Goal: Feedback & Contribution: Contribute content

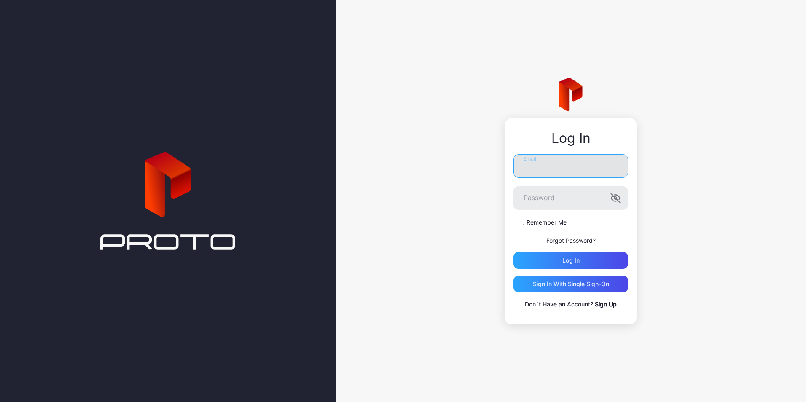
drag, startPoint x: 572, startPoint y: 164, endPoint x: 568, endPoint y: 169, distance: 6.4
click at [568, 169] on input "Email" at bounding box center [570, 166] width 115 height 24
type input "**********"
click at [513, 252] on button "Log in" at bounding box center [570, 260] width 115 height 17
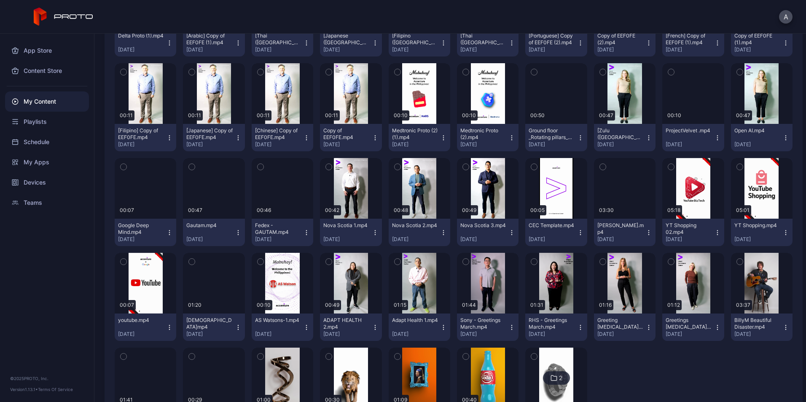
scroll to position [336, 0]
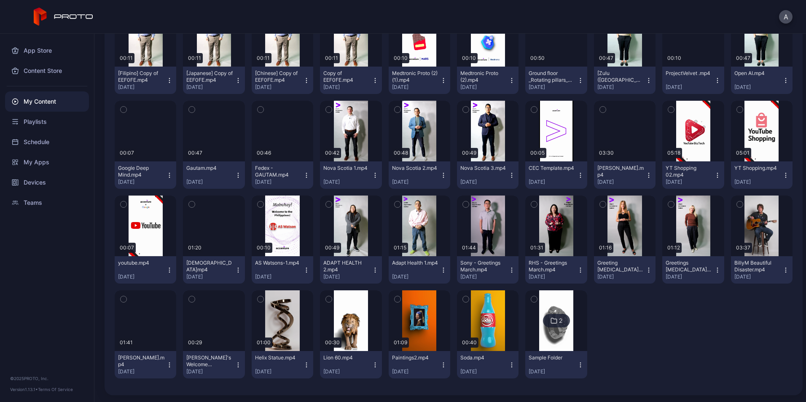
click at [680, 323] on div "Preview 00:28 [Filipino] UBS - [PERSON_NAME].mp4 [DATE] Preview 00:26 UBS [PERS…" at bounding box center [454, 98] width 678 height 576
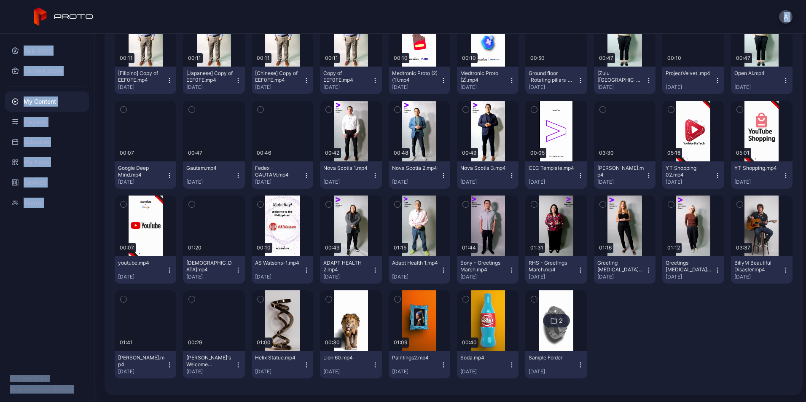
click at [680, 323] on div "Preview 00:28 [Filipino] UBS - [PERSON_NAME].mp4 [DATE] Preview 00:26 UBS [PERS…" at bounding box center [454, 98] width 678 height 576
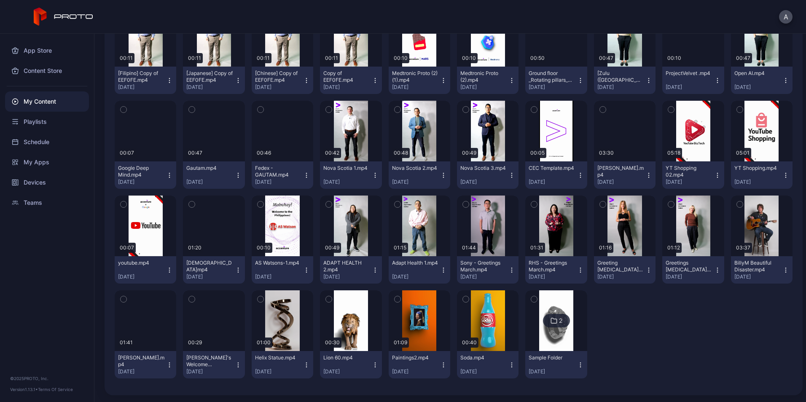
click at [680, 323] on div "Preview 00:28 [Filipino] UBS - [PERSON_NAME].mp4 [DATE] Preview 00:26 UBS [PERS…" at bounding box center [454, 98] width 678 height 576
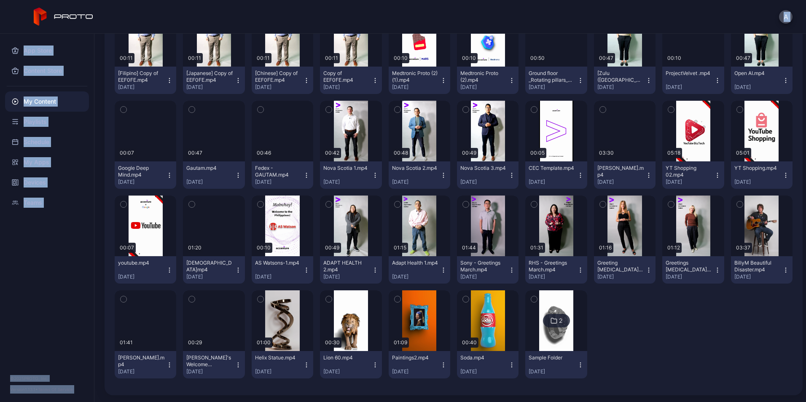
click at [680, 323] on div "Preview 00:28 [Filipino] UBS - [PERSON_NAME].mp4 [DATE] Preview 00:26 UBS [PERS…" at bounding box center [454, 98] width 678 height 576
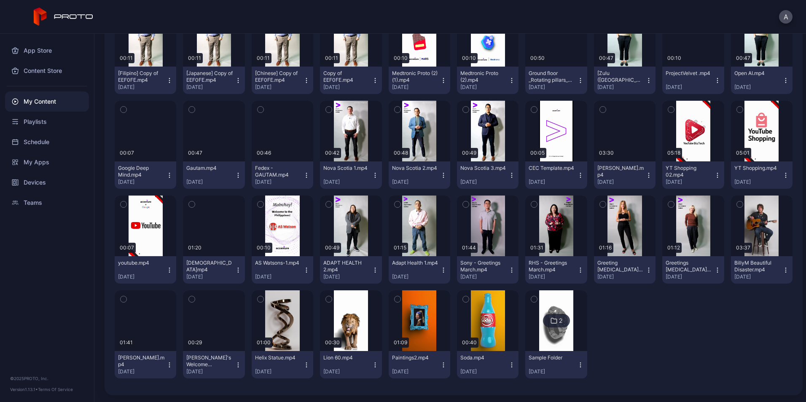
click at [124, 302] on icon "button" at bounding box center [124, 299] width 6 height 9
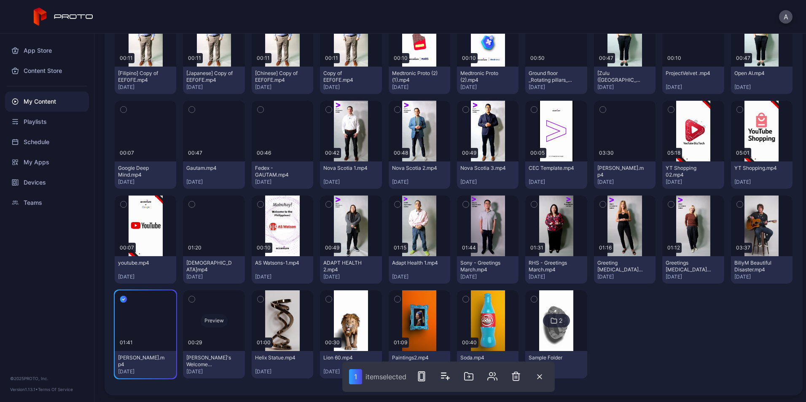
click at [200, 297] on div "Preview" at bounding box center [214, 320] width 62 height 61
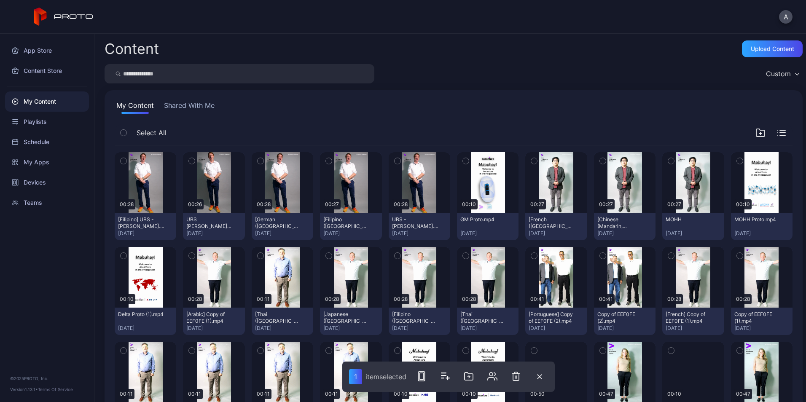
scroll to position [336, 0]
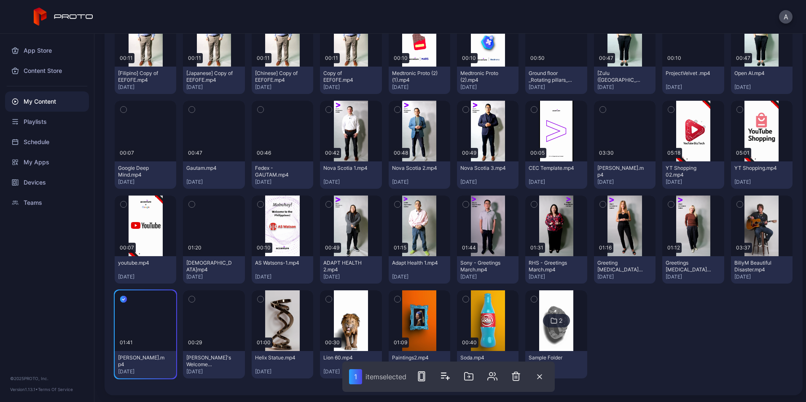
click at [195, 300] on button "button" at bounding box center [192, 299] width 18 height 18
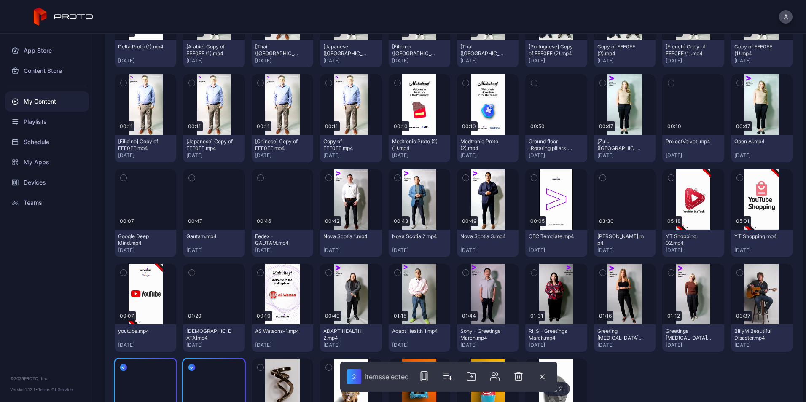
scroll to position [306, 0]
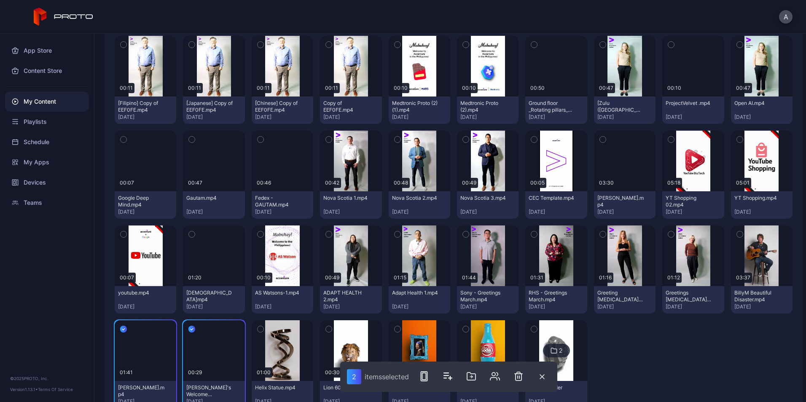
click at [188, 233] on div "button" at bounding box center [191, 234] width 7 height 7
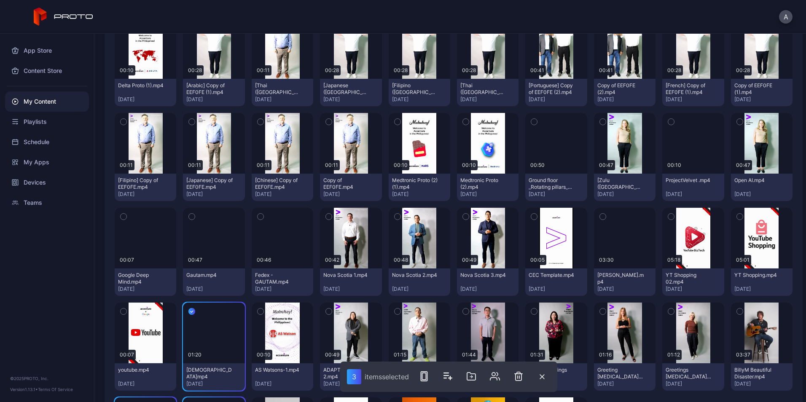
scroll to position [228, 0]
click at [596, 222] on button "button" at bounding box center [603, 217] width 18 height 18
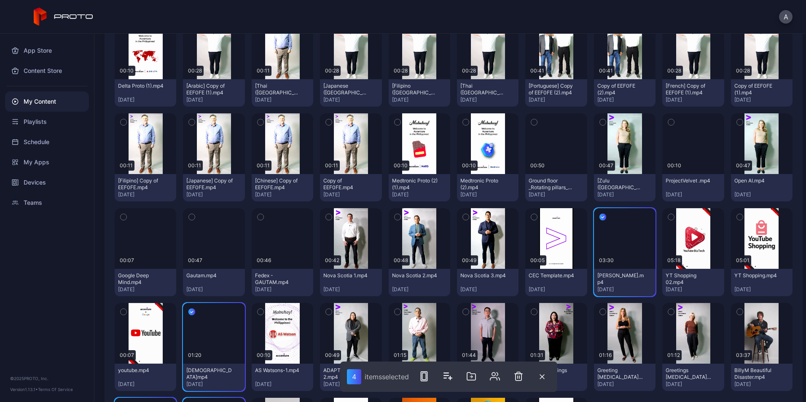
click at [531, 213] on icon "button" at bounding box center [534, 216] width 6 height 9
click at [531, 213] on icon "button" at bounding box center [534, 216] width 7 height 9
click at [337, 215] on div "Preview" at bounding box center [351, 238] width 62 height 61
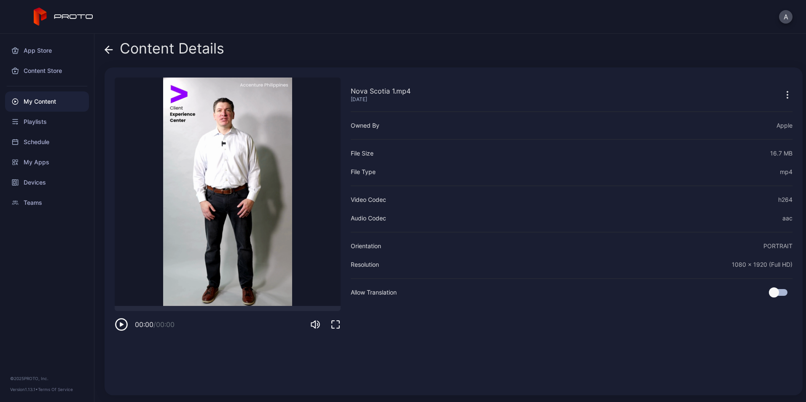
click at [113, 51] on div "Content Details" at bounding box center [165, 50] width 120 height 20
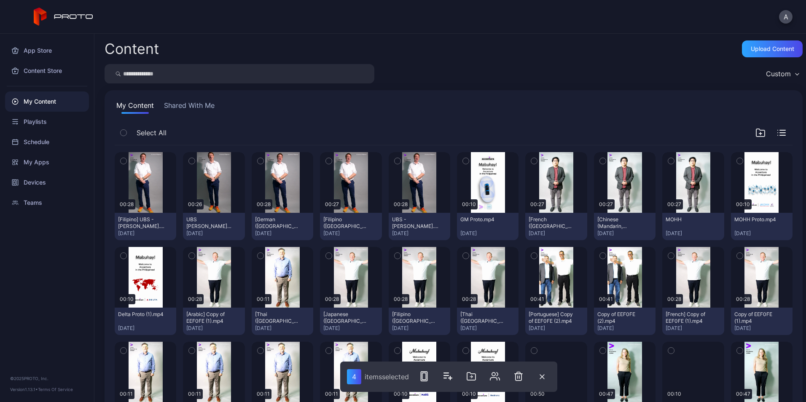
scroll to position [228, 0]
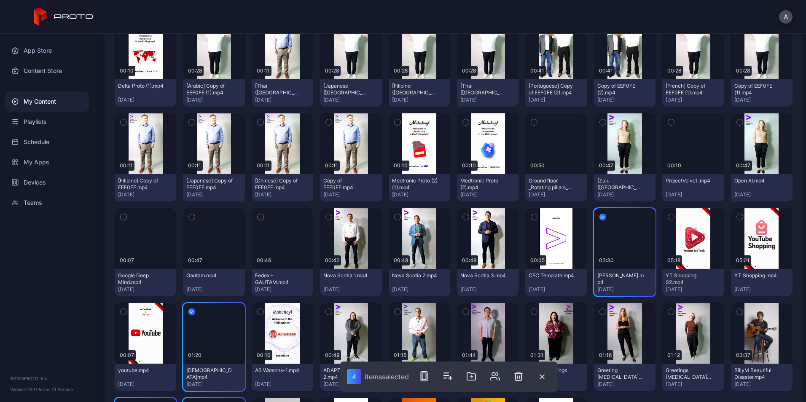
click at [195, 213] on button "button" at bounding box center [192, 217] width 18 height 18
click at [257, 216] on icon "button" at bounding box center [260, 216] width 6 height 9
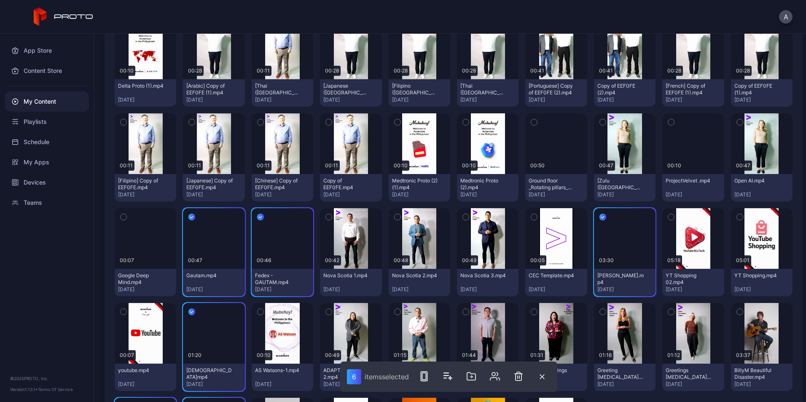
click at [121, 213] on icon "button" at bounding box center [124, 216] width 6 height 9
click at [463, 124] on icon "button" at bounding box center [466, 122] width 6 height 9
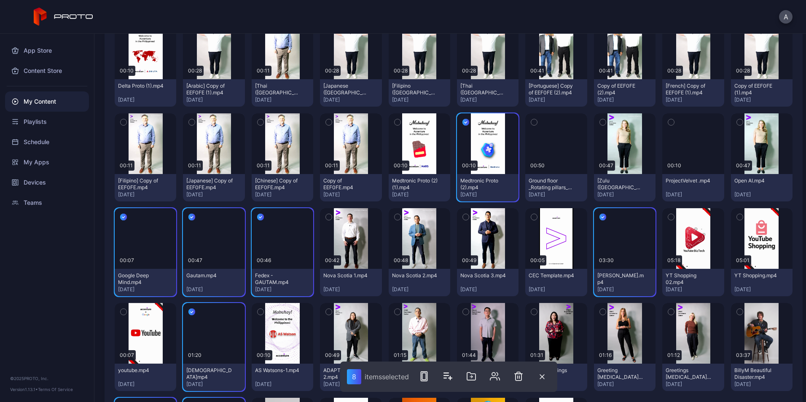
click at [390, 120] on button "button" at bounding box center [398, 122] width 18 height 18
click at [531, 119] on icon "button" at bounding box center [534, 122] width 6 height 9
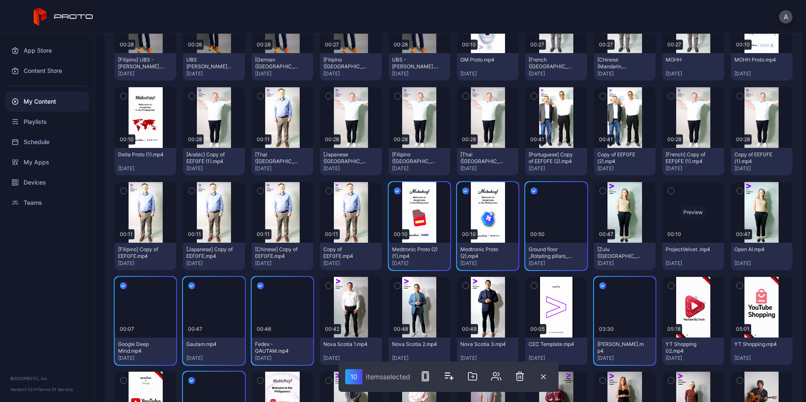
scroll to position [146, 0]
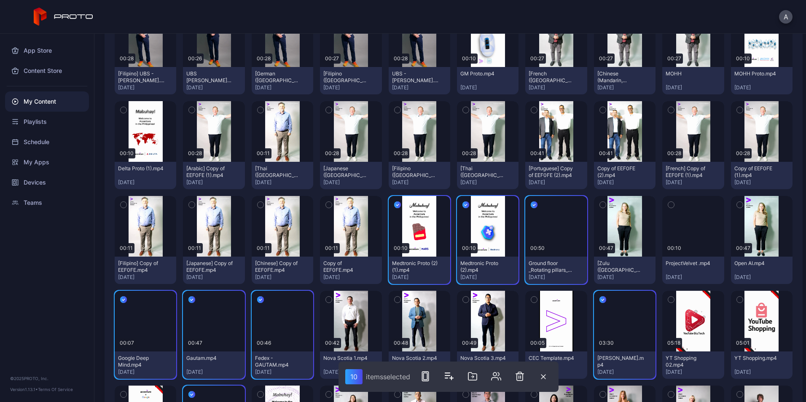
click at [464, 200] on button "button" at bounding box center [466, 205] width 18 height 18
click at [395, 206] on icon "button" at bounding box center [397, 204] width 7 height 9
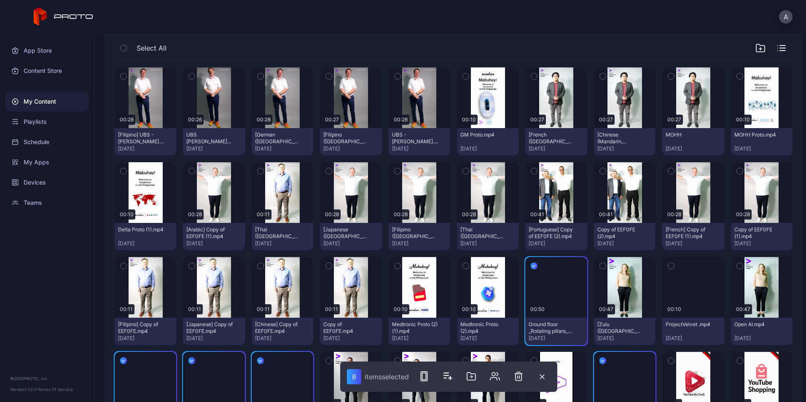
scroll to position [84, 0]
click at [668, 262] on button "button" at bounding box center [671, 266] width 18 height 18
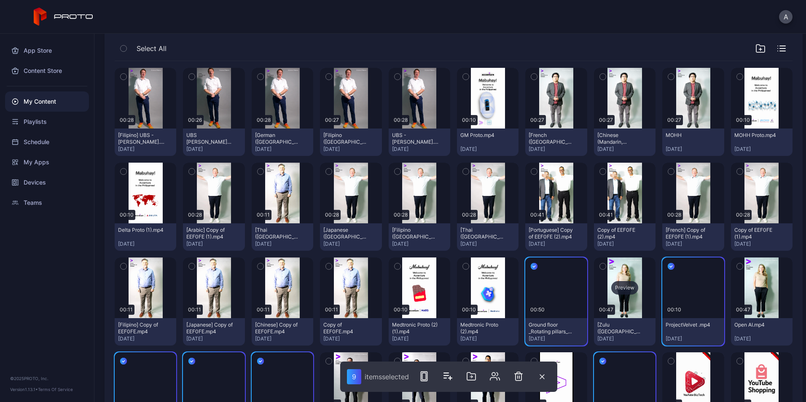
click at [610, 268] on div "Preview" at bounding box center [625, 287] width 62 height 61
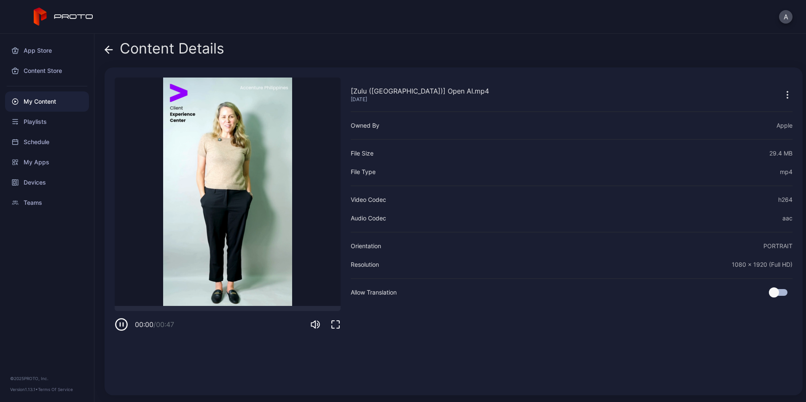
click at [112, 46] on icon at bounding box center [109, 50] width 8 height 8
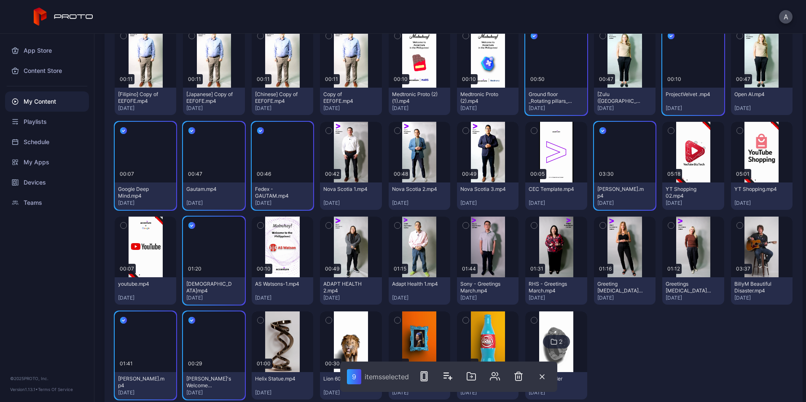
scroll to position [336, 0]
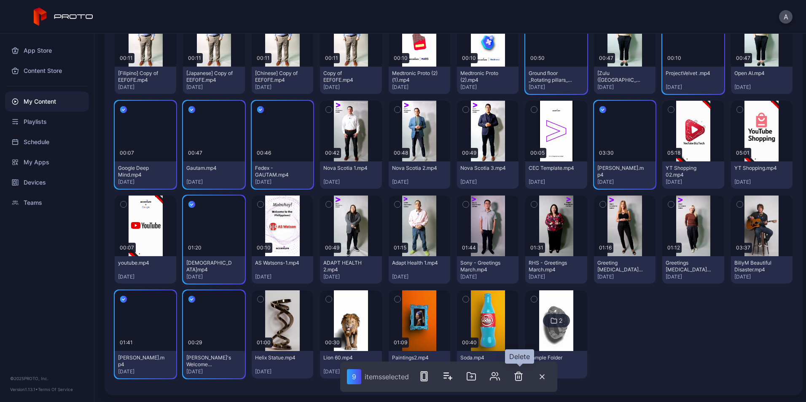
click at [520, 375] on icon "button" at bounding box center [518, 376] width 10 height 10
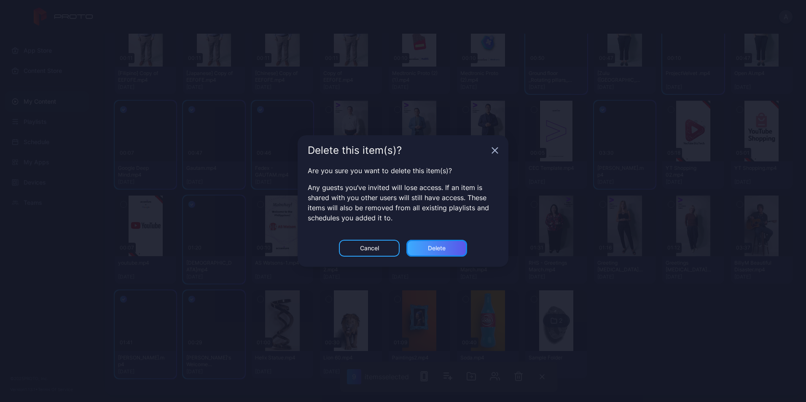
click at [436, 245] on div "Delete" at bounding box center [437, 248] width 18 height 7
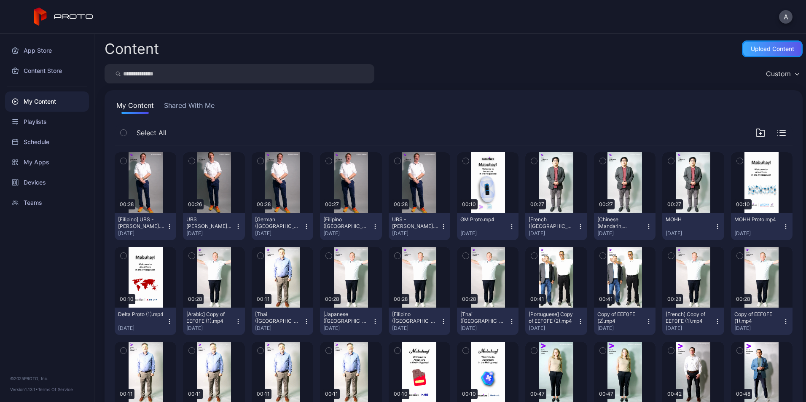
click at [742, 55] on div "Upload Content" at bounding box center [772, 48] width 61 height 17
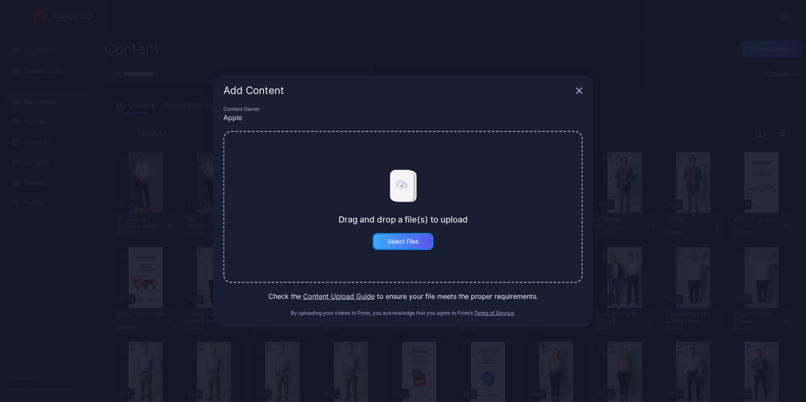
click at [389, 244] on div "Select Files" at bounding box center [403, 241] width 32 height 7
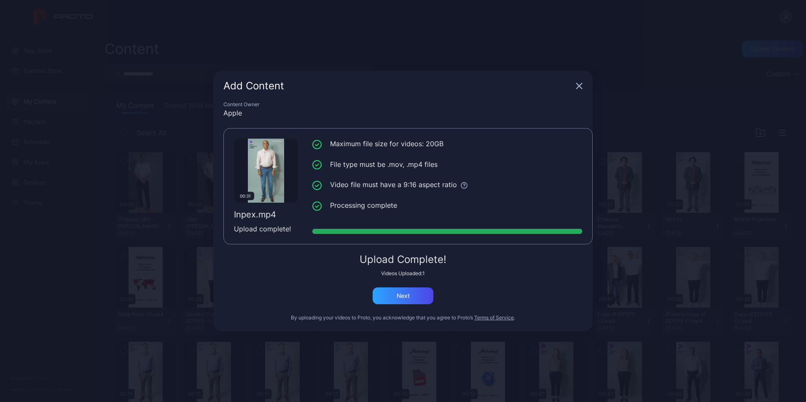
click at [405, 235] on div "00:31 Inpex.mp4 Upload complete! Maximum file size for videos: 20GB File type m…" at bounding box center [407, 186] width 369 height 116
click at [408, 294] on div "Next" at bounding box center [403, 295] width 13 height 7
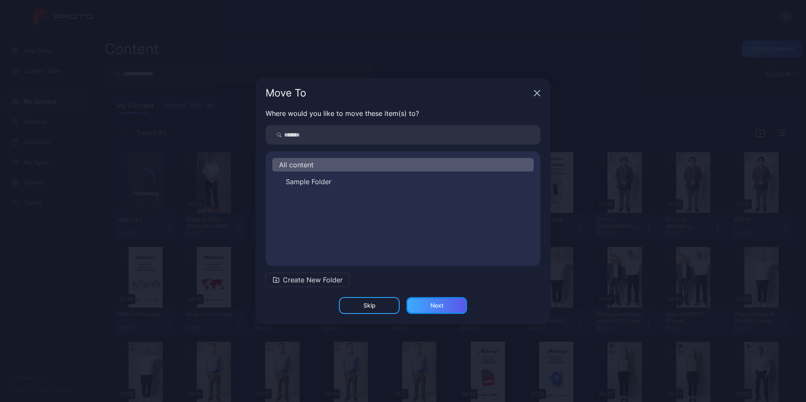
click at [442, 306] on div "Next" at bounding box center [436, 305] width 13 height 7
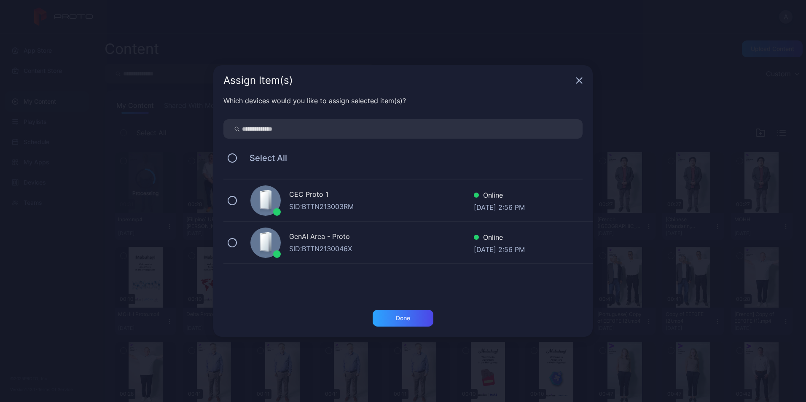
click at [235, 168] on div "Which devices would you like to assign selected item(s)? Select All CEC Proto 1…" at bounding box center [402, 203] width 379 height 214
click at [235, 158] on button at bounding box center [232, 157] width 9 height 9
click at [413, 318] on div "Done" at bounding box center [403, 318] width 61 height 17
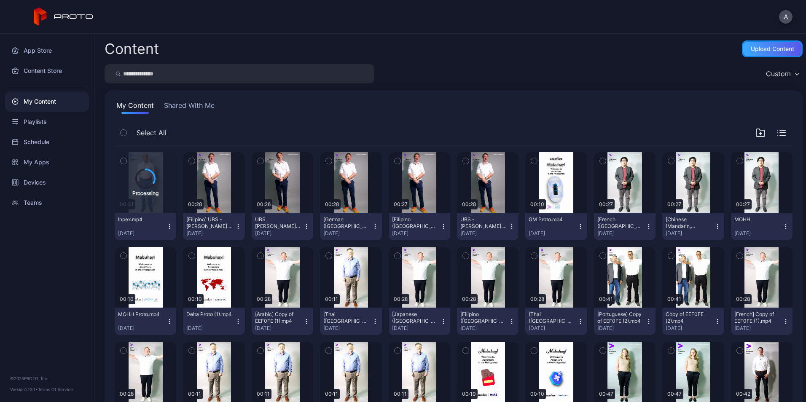
click at [751, 49] on div "Upload Content" at bounding box center [772, 49] width 43 height 7
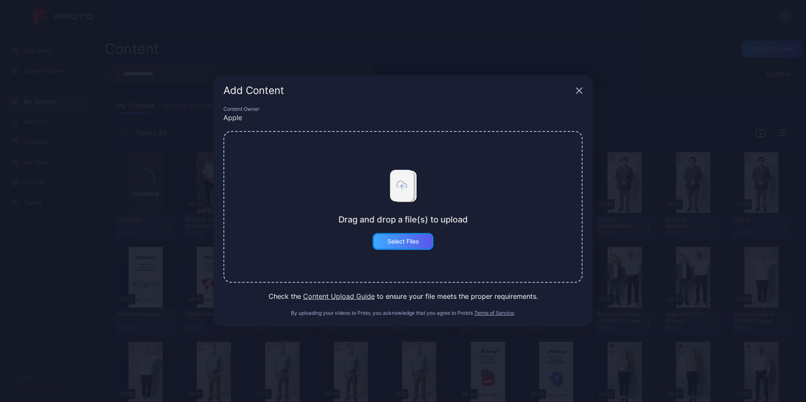
click at [413, 239] on div "Select Files" at bounding box center [403, 241] width 32 height 7
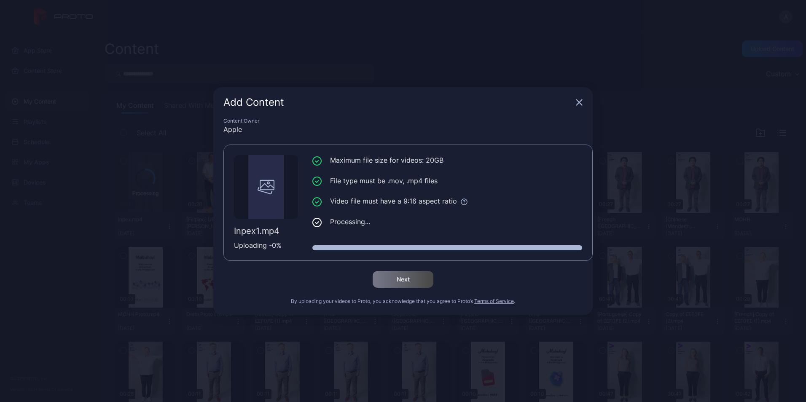
click at [580, 103] on icon "button" at bounding box center [579, 102] width 7 height 7
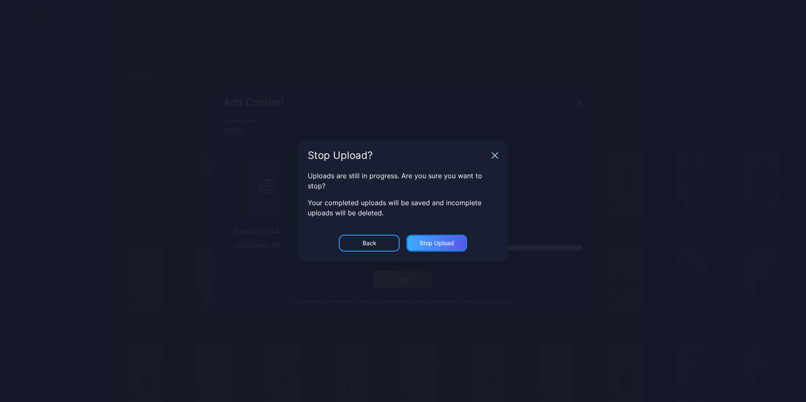
click at [452, 240] on div "Stop Upload" at bounding box center [436, 243] width 35 height 7
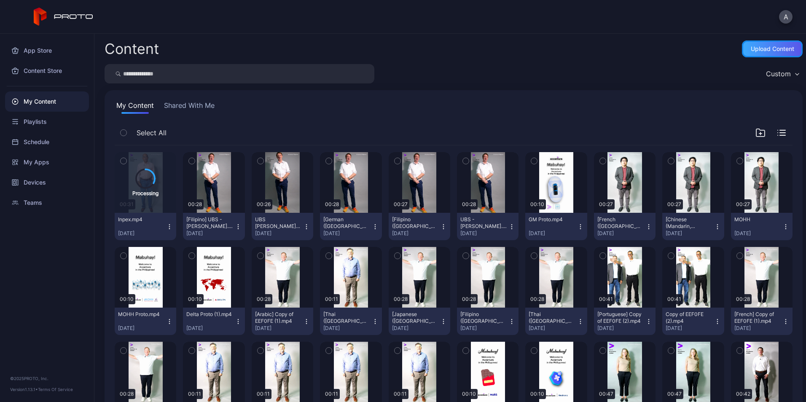
click at [780, 44] on div "Upload Content" at bounding box center [772, 48] width 61 height 17
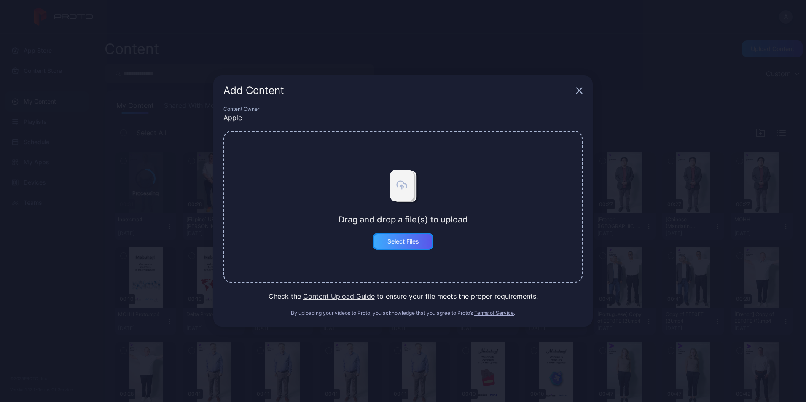
click at [418, 241] on div "Select Files" at bounding box center [403, 241] width 32 height 7
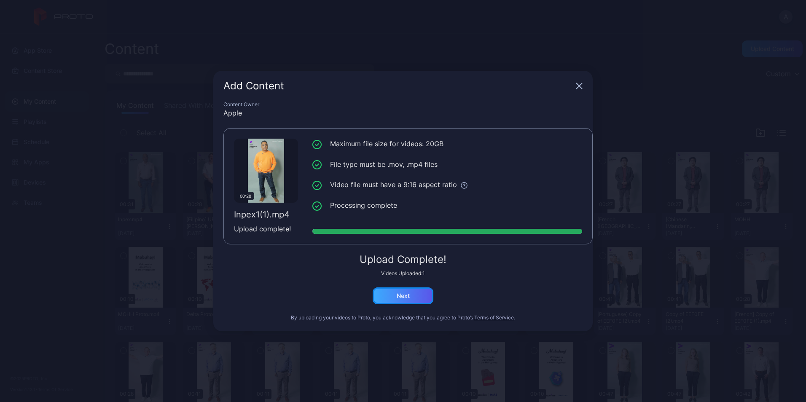
click at [416, 297] on div "Next" at bounding box center [403, 295] width 61 height 17
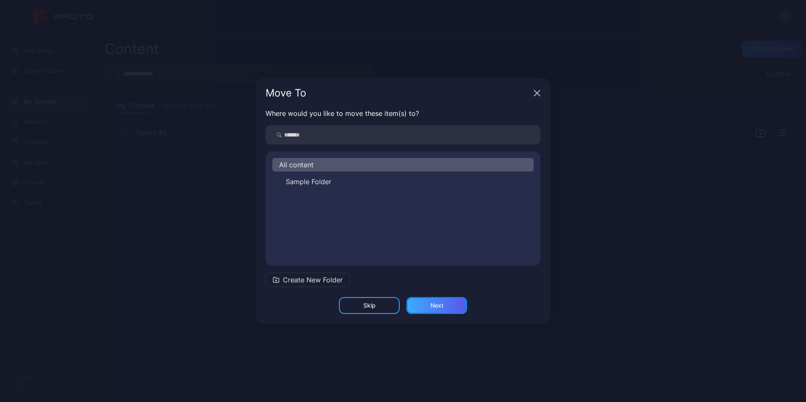
click at [442, 308] on div "Next" at bounding box center [436, 305] width 13 height 7
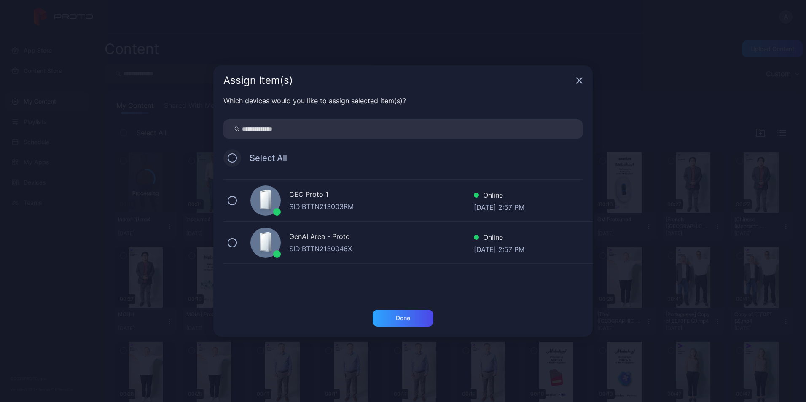
click at [230, 158] on button at bounding box center [232, 157] width 9 height 9
click at [430, 319] on div "Done" at bounding box center [403, 318] width 61 height 17
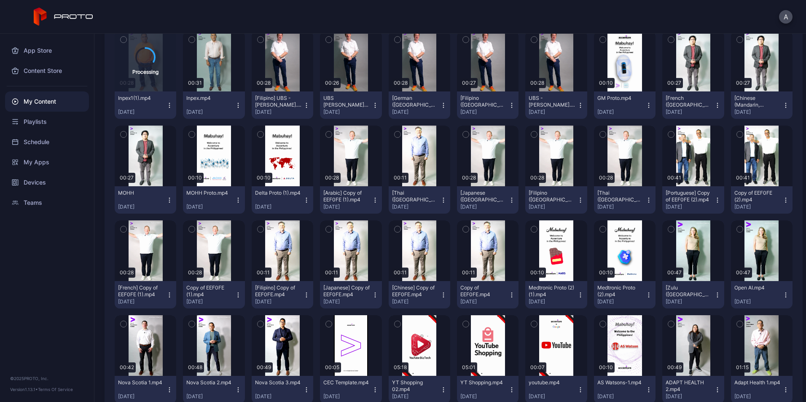
scroll to position [122, 0]
click at [235, 102] on icon "button" at bounding box center [238, 105] width 7 height 7
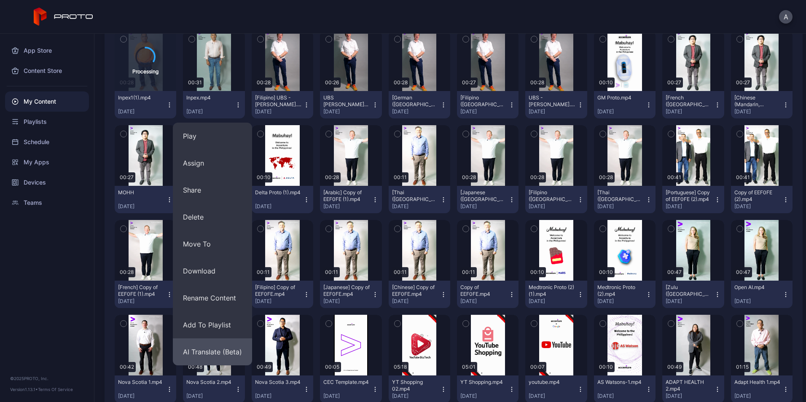
click at [219, 362] on button "AI Translate (Beta)" at bounding box center [212, 351] width 79 height 27
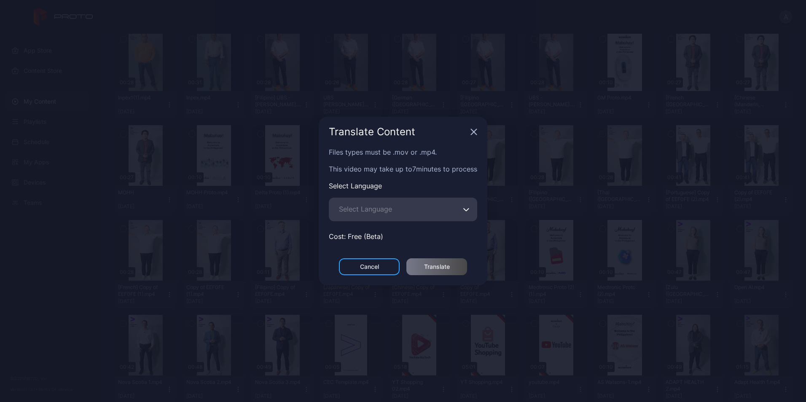
click at [476, 129] on icon "button" at bounding box center [473, 132] width 7 height 7
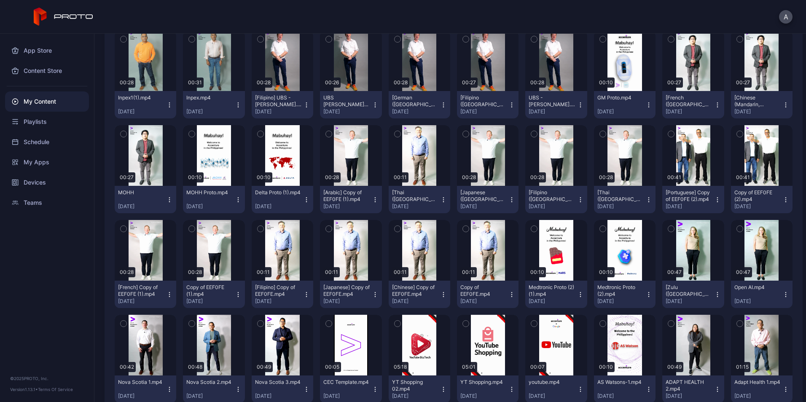
click at [228, 99] on div "Inpex.mp4" at bounding box center [209, 97] width 46 height 7
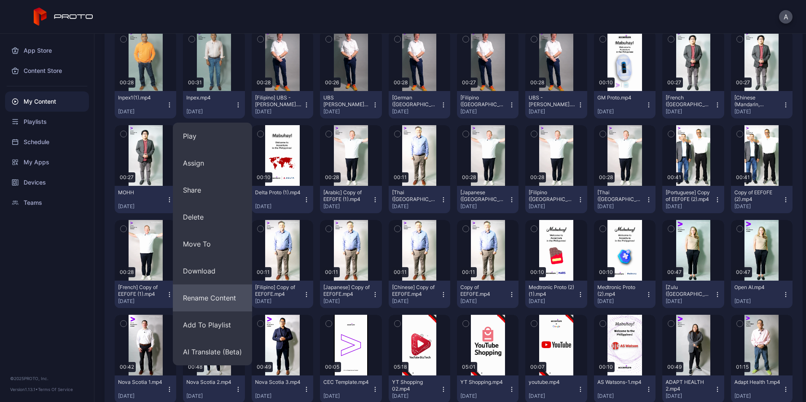
click at [222, 295] on button "Rename Content" at bounding box center [212, 297] width 79 height 27
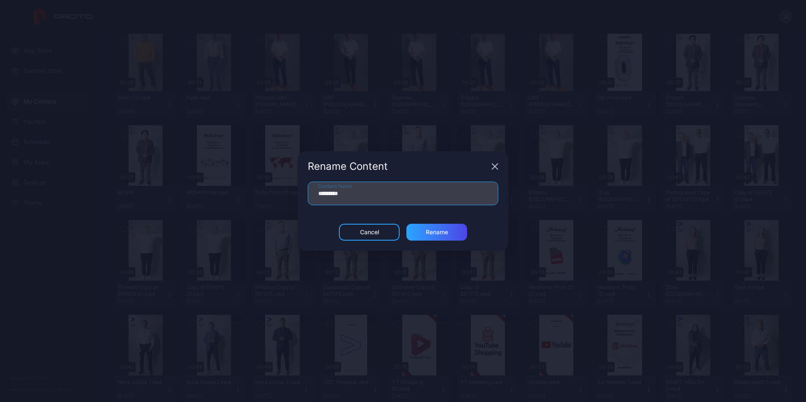
click at [353, 193] on input "*********" at bounding box center [403, 194] width 190 height 24
type input "**********"
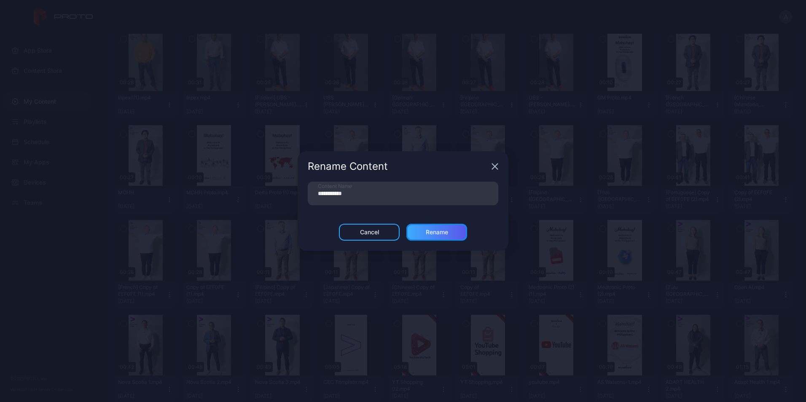
click at [423, 229] on div "Rename" at bounding box center [436, 232] width 61 height 17
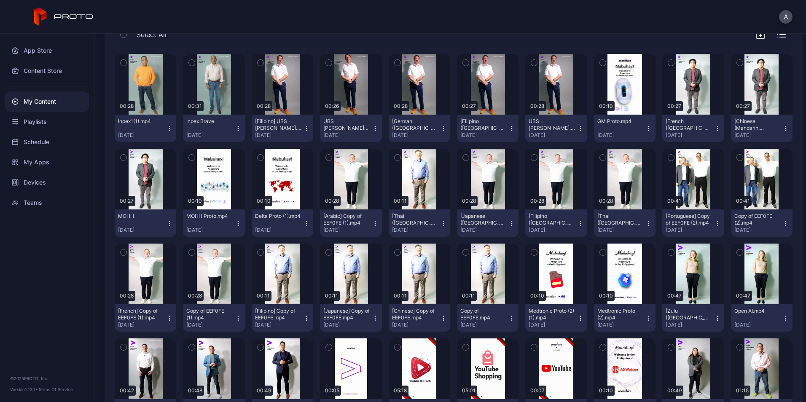
scroll to position [96, 0]
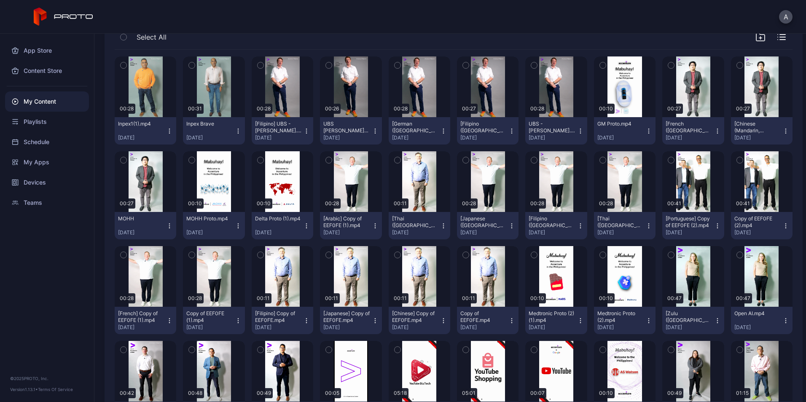
click at [164, 130] on div "Inpex1(1).mp4 [DATE]" at bounding box center [142, 131] width 48 height 21
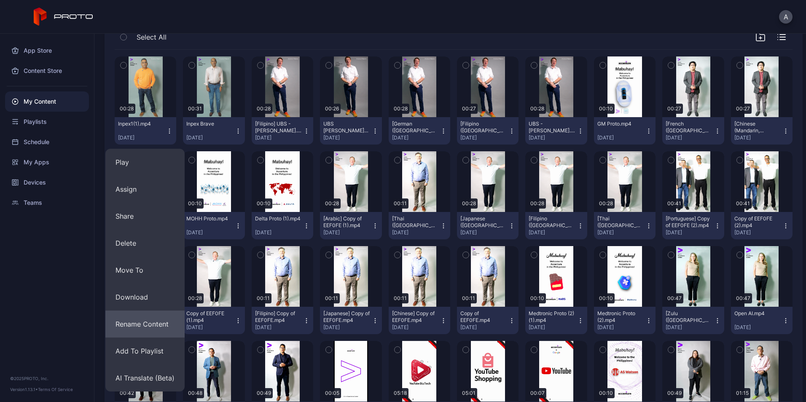
click at [146, 319] on button "Rename Content" at bounding box center [144, 324] width 79 height 27
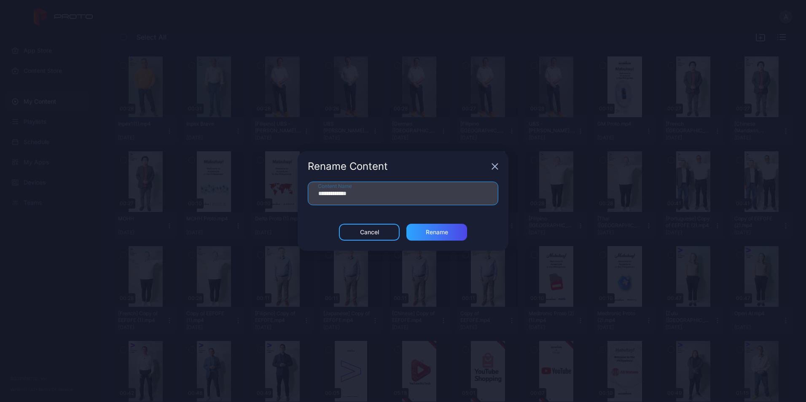
click at [378, 202] on input "**********" at bounding box center [403, 194] width 190 height 24
type input "**********"
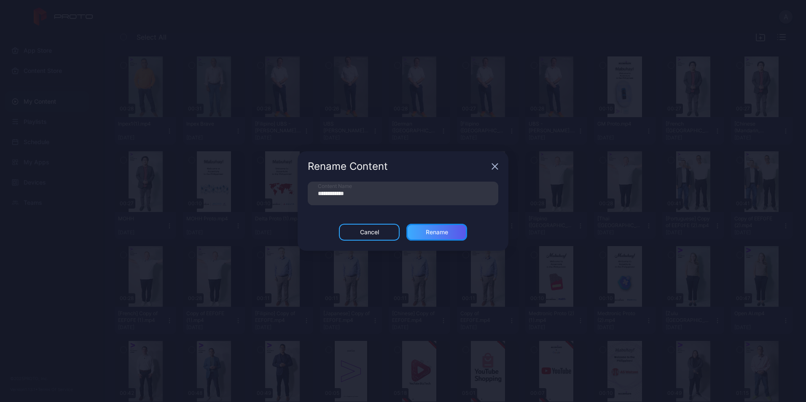
click at [448, 237] on div "Rename" at bounding box center [436, 232] width 61 height 17
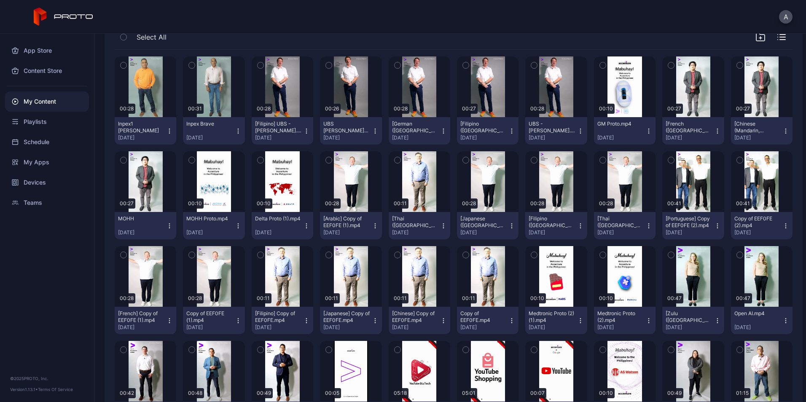
click at [167, 134] on icon "button" at bounding box center [169, 131] width 7 height 7
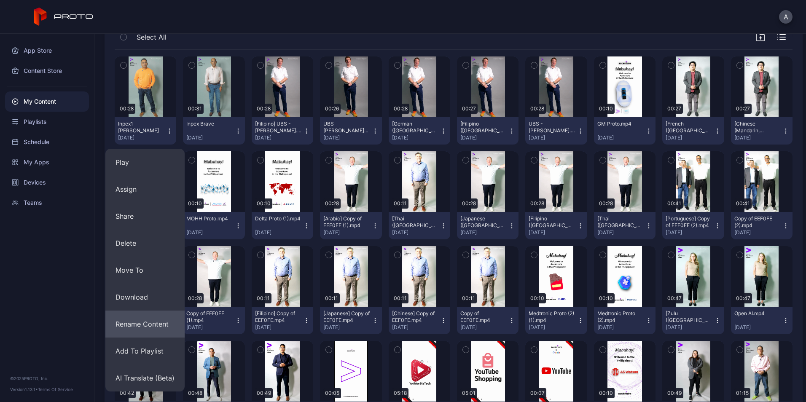
click at [151, 329] on button "Rename Content" at bounding box center [144, 324] width 79 height 27
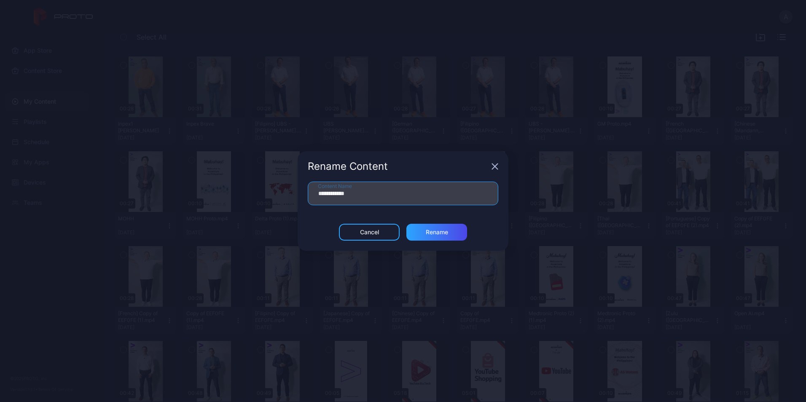
click at [335, 193] on input "**********" at bounding box center [403, 194] width 190 height 24
type input "**********"
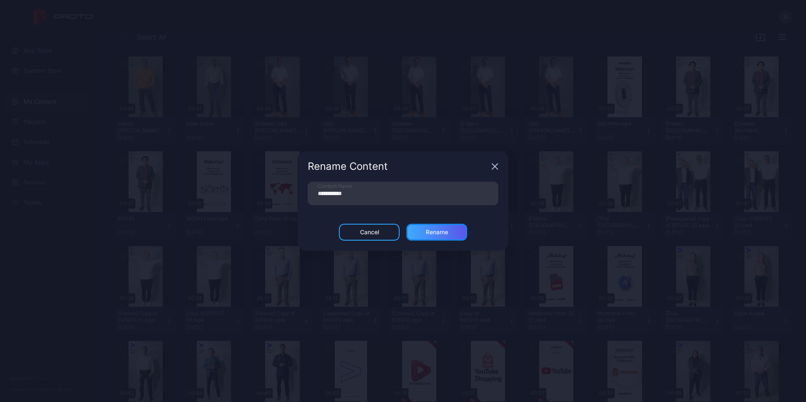
click at [455, 235] on div "Rename" at bounding box center [436, 232] width 61 height 17
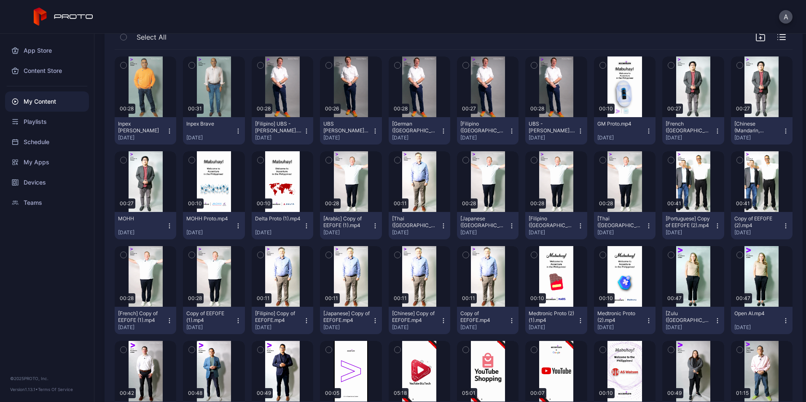
click at [238, 134] on button "Inpex Brave [DATE]" at bounding box center [214, 130] width 62 height 27
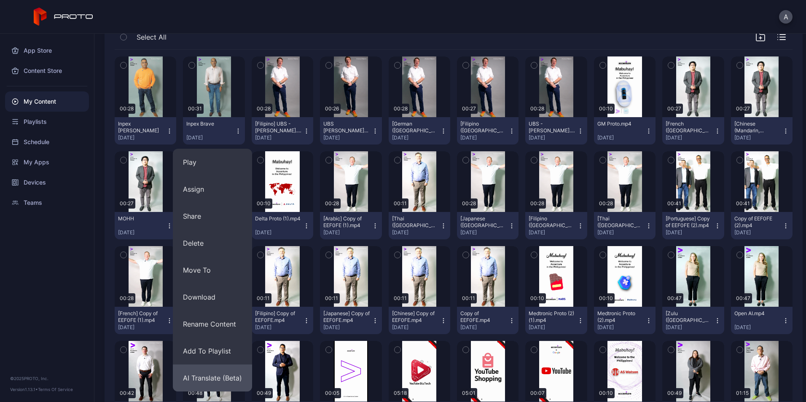
click at [220, 373] on button "AI Translate (Beta)" at bounding box center [212, 378] width 79 height 27
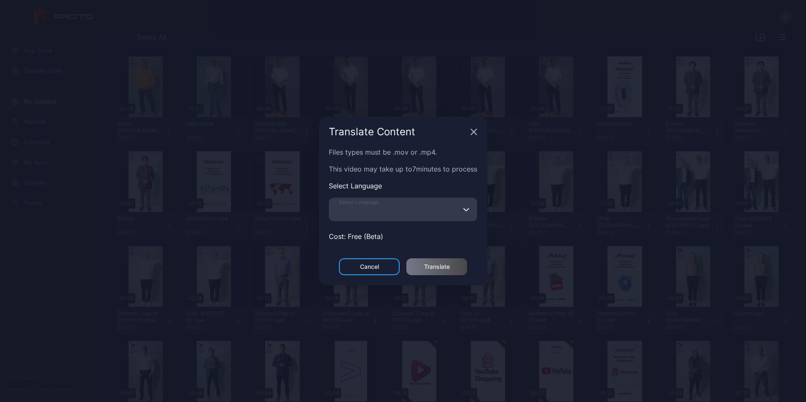
click at [403, 212] on input "Select Language" at bounding box center [403, 210] width 148 height 24
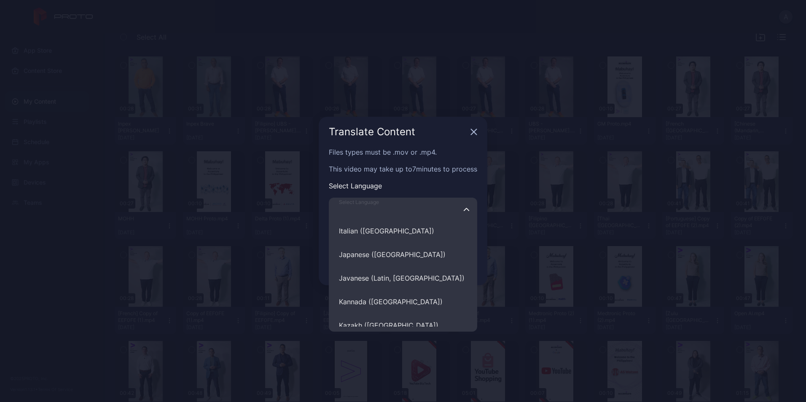
scroll to position [2550, 0]
click at [399, 252] on button "Japanese ([GEOGRAPHIC_DATA])" at bounding box center [403, 255] width 148 height 24
type input "**********"
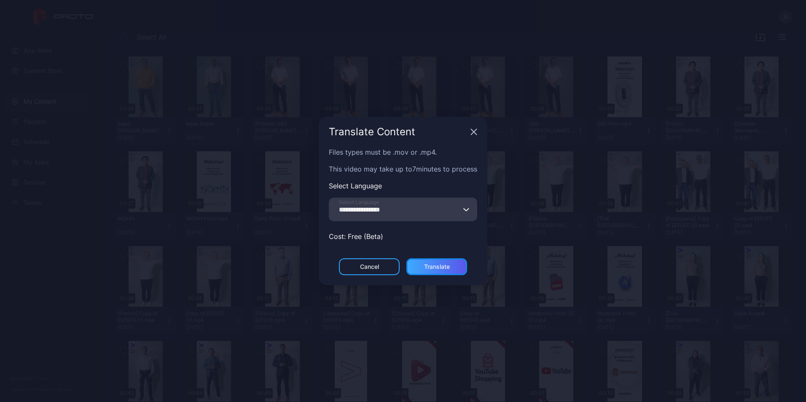
click at [448, 261] on div "Translate" at bounding box center [436, 266] width 61 height 17
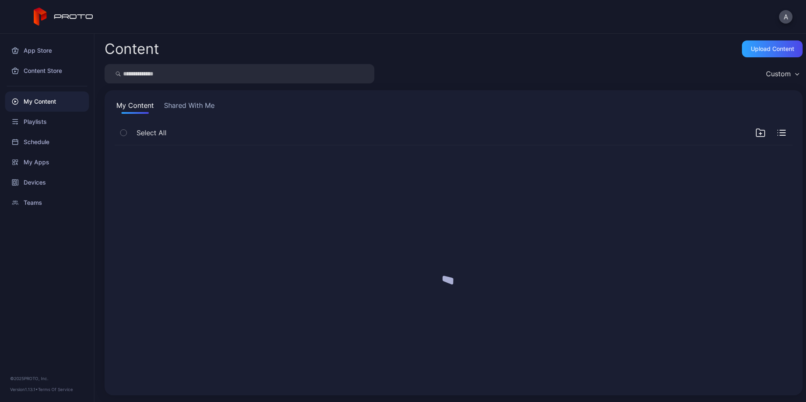
scroll to position [0, 0]
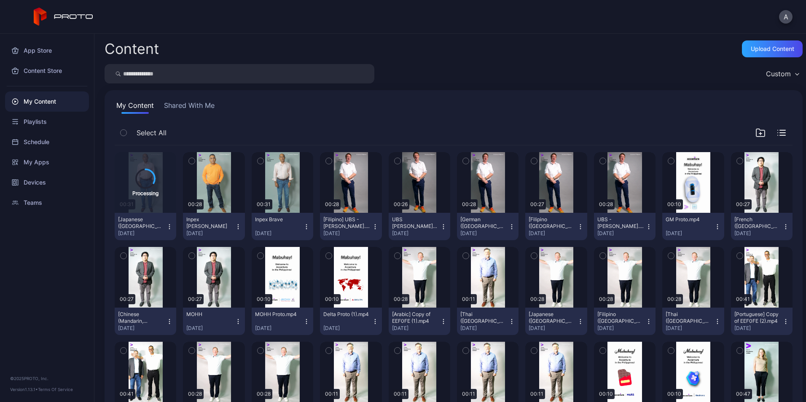
click at [305, 225] on icon "button" at bounding box center [306, 226] width 7 height 7
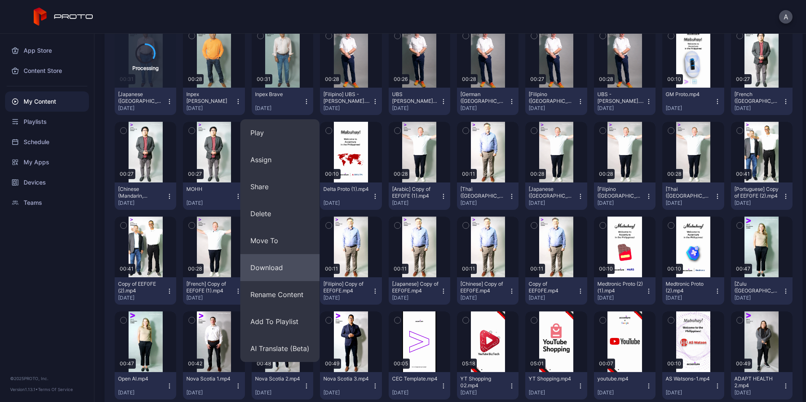
scroll to position [126, 0]
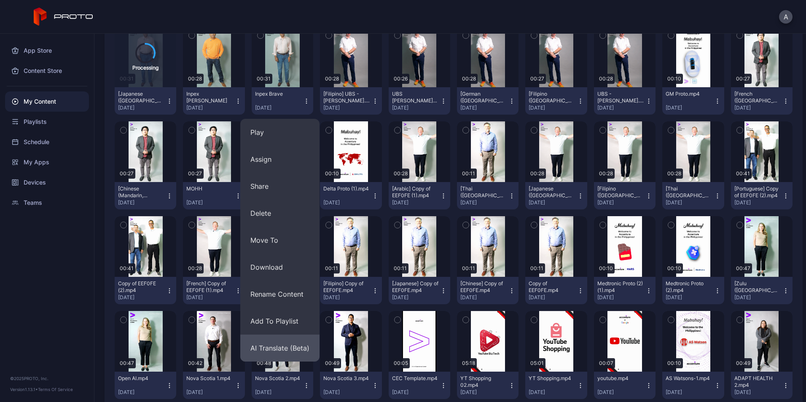
click at [288, 345] on button "AI Translate (Beta)" at bounding box center [279, 348] width 79 height 27
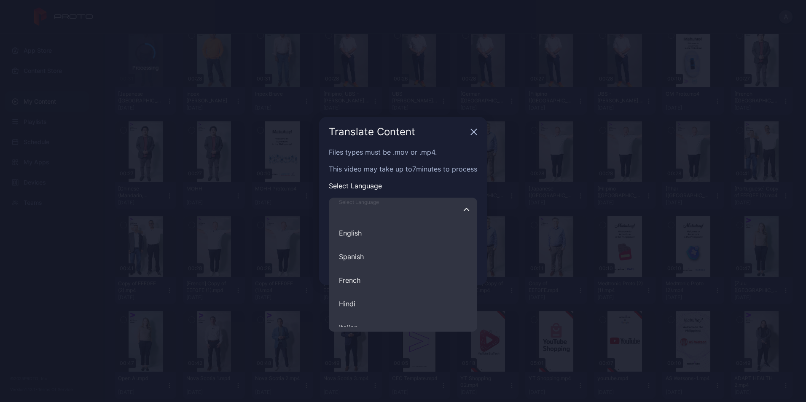
click at [405, 212] on input "Select Language English Spanish French Hindi Italian German Polish Portuguese C…" at bounding box center [403, 210] width 148 height 24
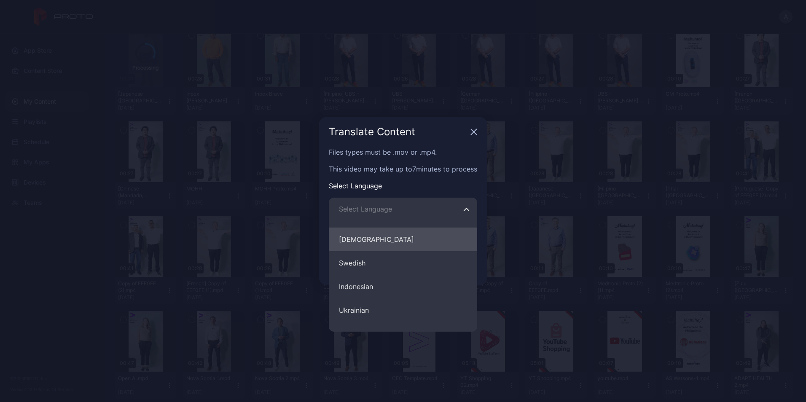
click at [381, 241] on button "[DEMOGRAPHIC_DATA]" at bounding box center [403, 240] width 148 height 24
type input "********"
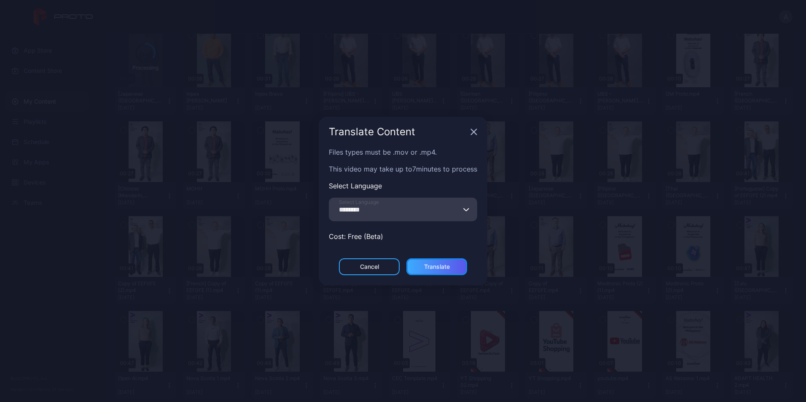
click at [439, 271] on div "Translate" at bounding box center [436, 266] width 61 height 17
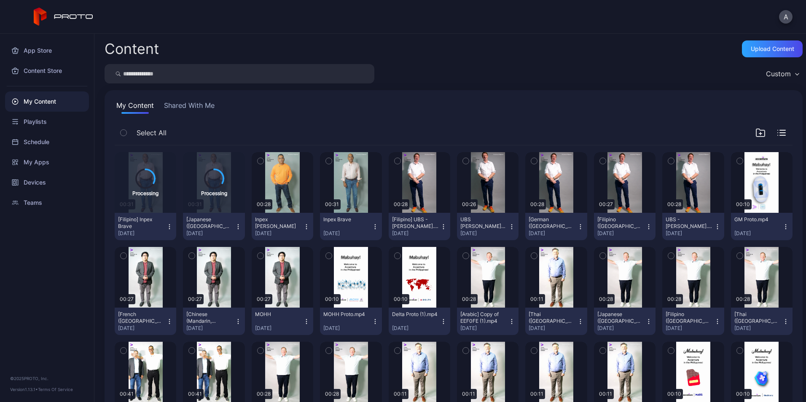
click at [368, 233] on button "Inpex Brave [DATE]" at bounding box center [351, 226] width 62 height 27
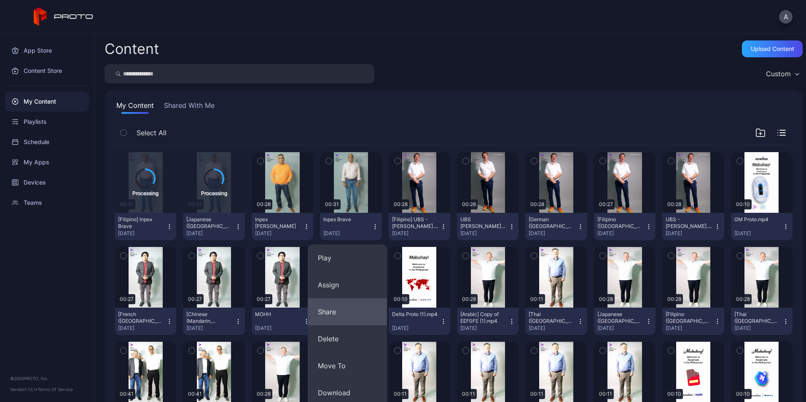
scroll to position [107, 0]
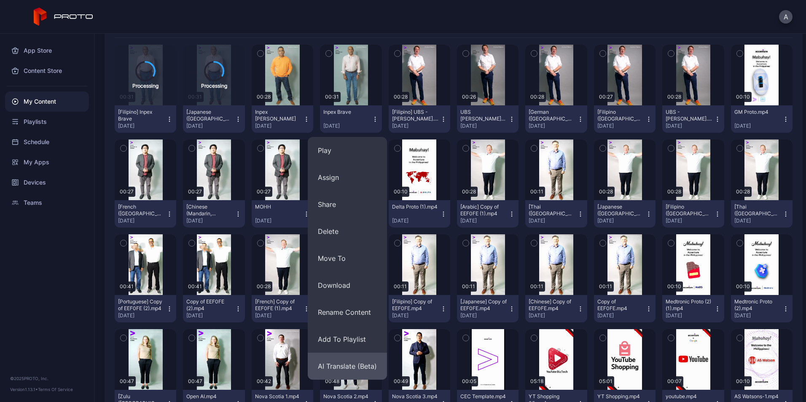
click at [354, 375] on button "AI Translate (Beta)" at bounding box center [347, 366] width 79 height 27
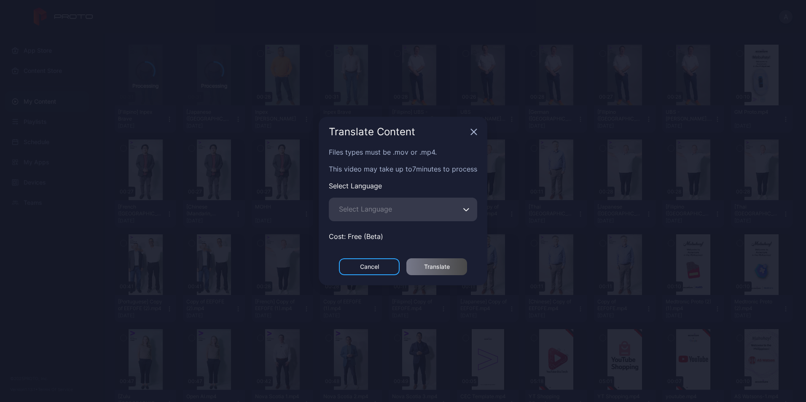
click at [399, 224] on div "Files types must be .mov or .mp4. This video may take up to 7 minutes to proces…" at bounding box center [403, 202] width 169 height 111
click at [398, 220] on div "Files types must be .mov or .mp4. This video may take up to 7 minutes to proces…" at bounding box center [403, 202] width 169 height 111
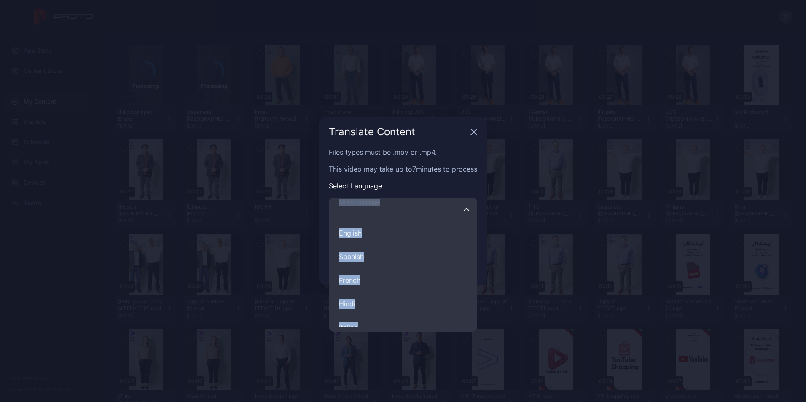
click at [401, 217] on input "Select Language English Spanish French Hindi Italian German Polish Portuguese C…" at bounding box center [403, 210] width 148 height 24
click at [391, 273] on button "French" at bounding box center [403, 280] width 148 height 24
type input "******"
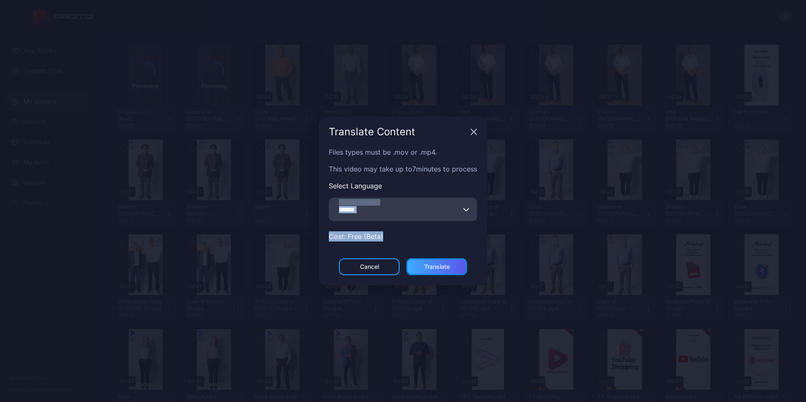
drag, startPoint x: 391, startPoint y: 273, endPoint x: 453, endPoint y: 266, distance: 61.9
click at [453, 266] on div "Translate" at bounding box center [436, 266] width 61 height 17
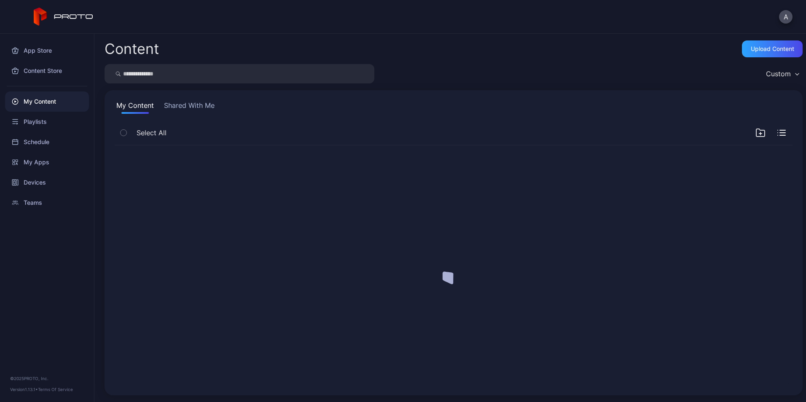
scroll to position [0, 0]
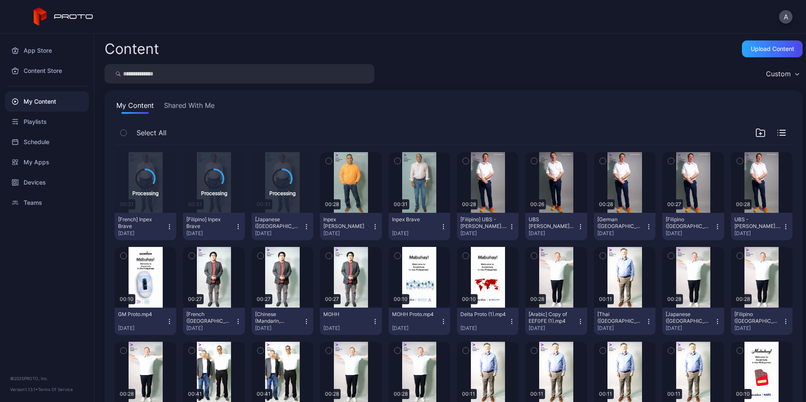
click at [373, 232] on button "Inpex [PERSON_NAME] [DATE]" at bounding box center [351, 226] width 62 height 27
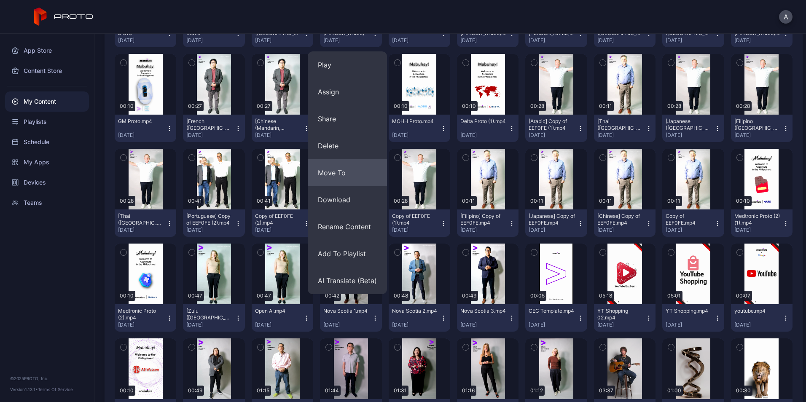
scroll to position [193, 0]
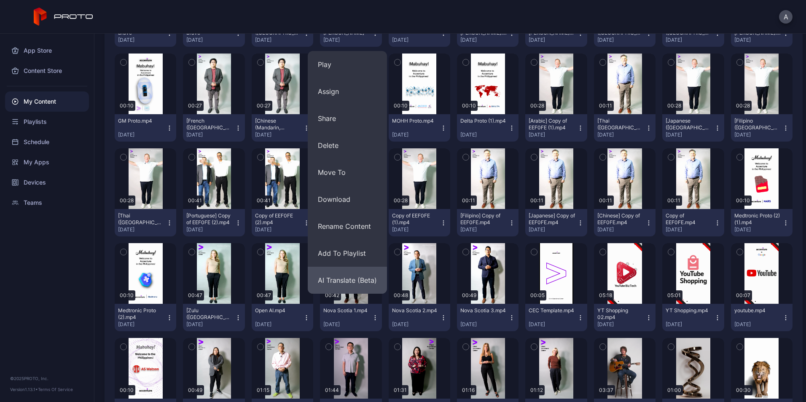
click at [355, 287] on button "AI Translate (Beta)" at bounding box center [347, 280] width 79 height 27
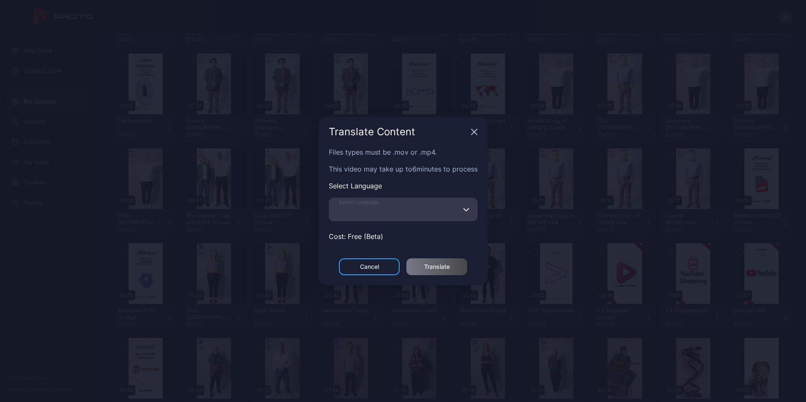
click at [404, 216] on input "Select Language" at bounding box center [403, 210] width 149 height 24
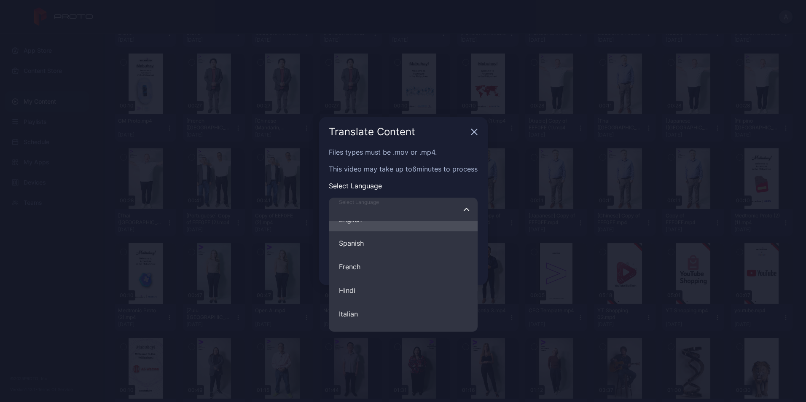
scroll to position [19, 0]
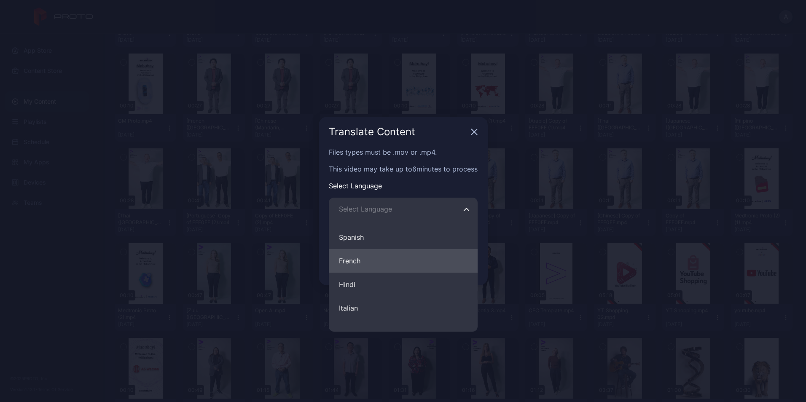
click at [386, 257] on button "French" at bounding box center [403, 261] width 149 height 24
type input "******"
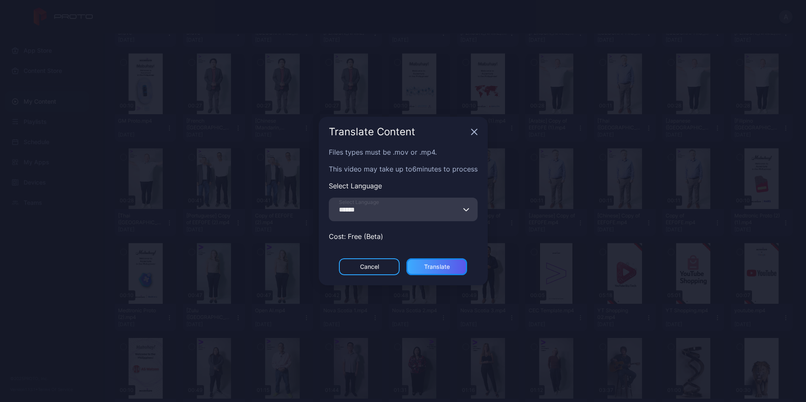
click at [440, 265] on div "Translate" at bounding box center [437, 266] width 26 height 7
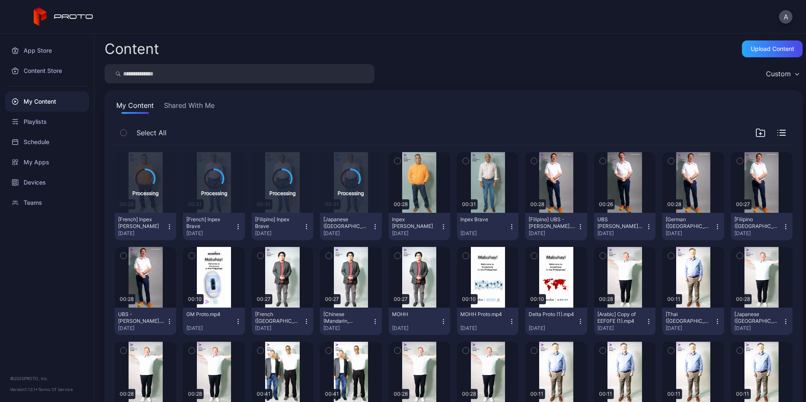
click at [440, 230] on icon "button" at bounding box center [443, 226] width 7 height 7
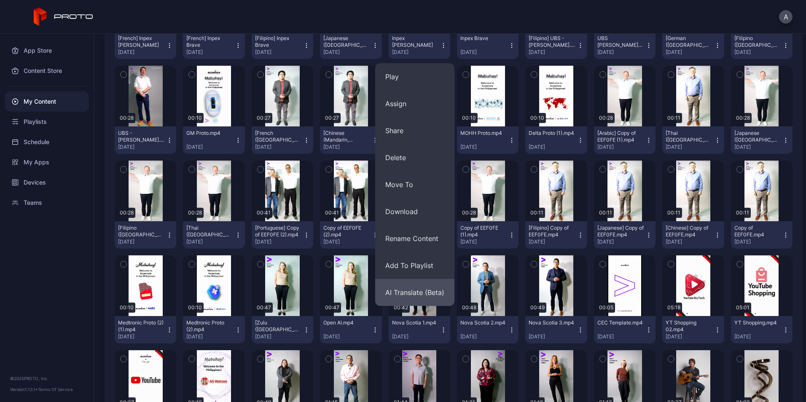
scroll to position [182, 0]
click at [428, 296] on button "AI Translate (Beta)" at bounding box center [414, 292] width 79 height 27
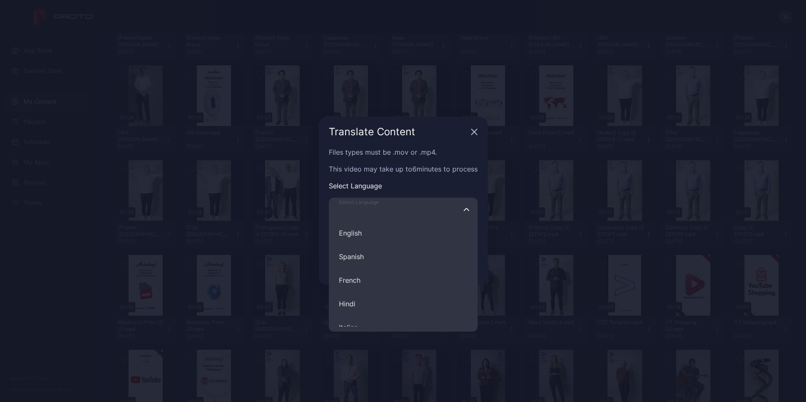
click at [426, 214] on input "Select Language English Spanish French Hindi Italian German Polish Portuguese C…" at bounding box center [403, 210] width 149 height 24
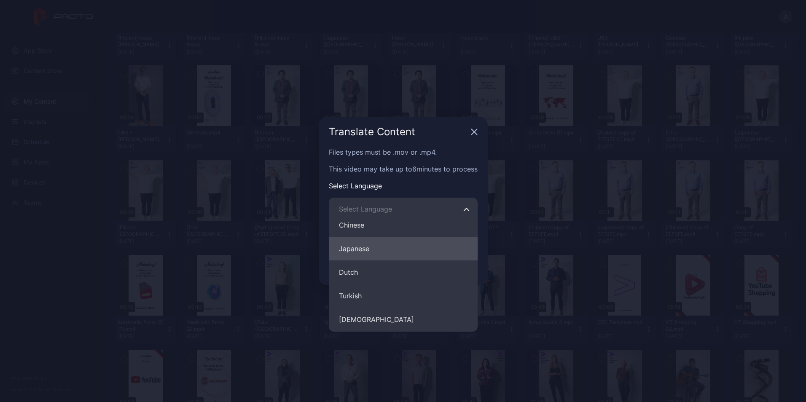
click at [403, 256] on button "Japanese" at bounding box center [403, 249] width 149 height 24
type input "********"
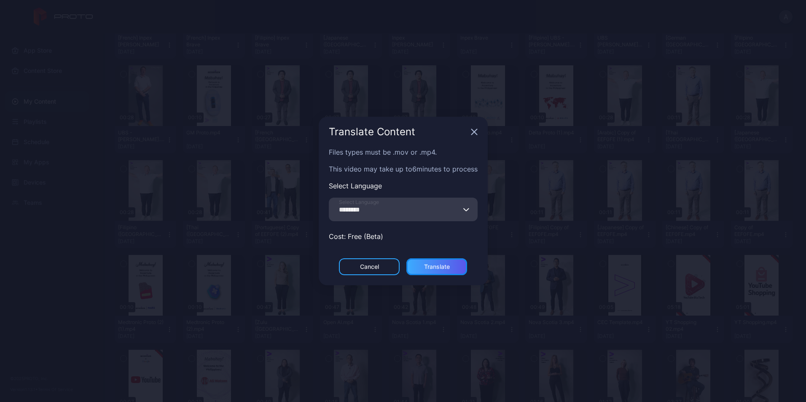
click at [440, 274] on div "Translate" at bounding box center [436, 266] width 61 height 17
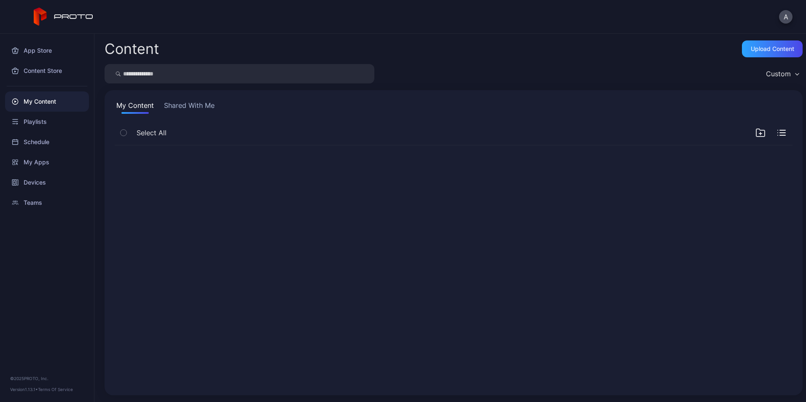
scroll to position [0, 0]
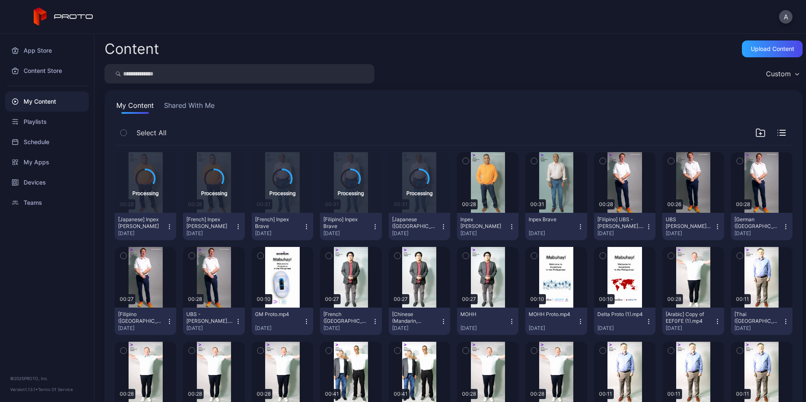
click at [508, 227] on icon "button" at bounding box center [511, 226] width 7 height 7
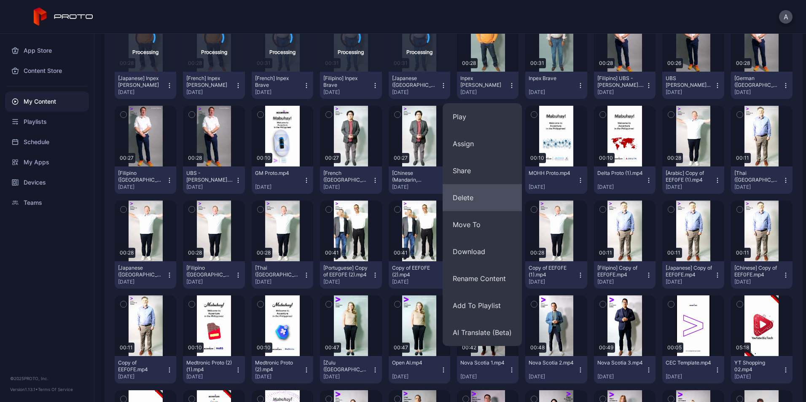
scroll to position [142, 0]
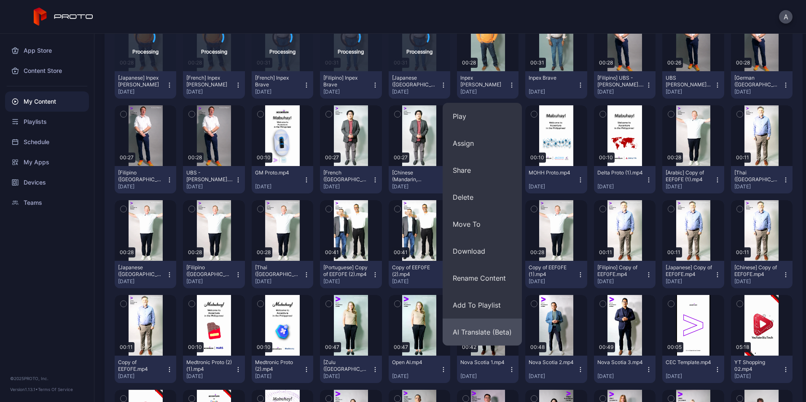
click at [476, 331] on button "AI Translate (Beta)" at bounding box center [481, 332] width 79 height 27
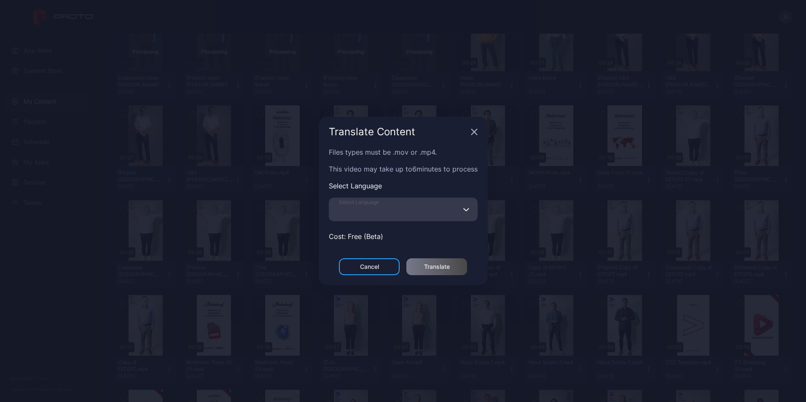
click at [412, 217] on input "Select Language" at bounding box center [403, 210] width 149 height 24
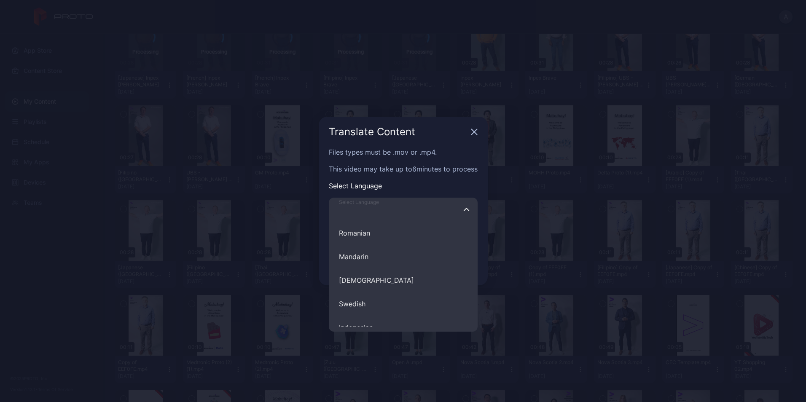
scroll to position [354, 0]
click at [395, 292] on button "[DEMOGRAPHIC_DATA]" at bounding box center [403, 280] width 149 height 24
type input "********"
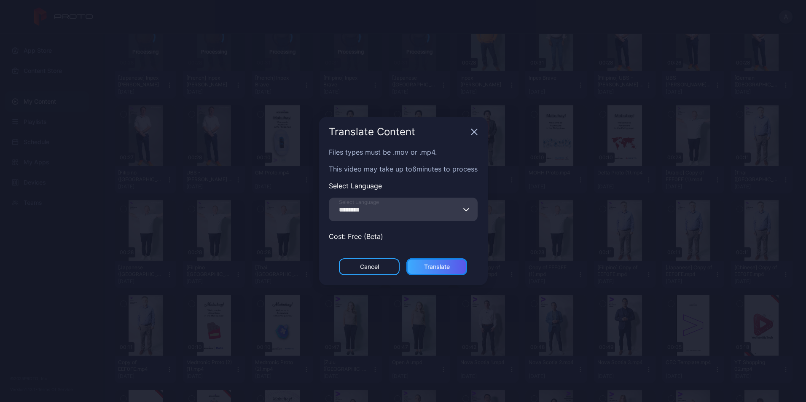
click at [427, 263] on div "Translate" at bounding box center [436, 266] width 61 height 17
